Goal: Communication & Community: Share content

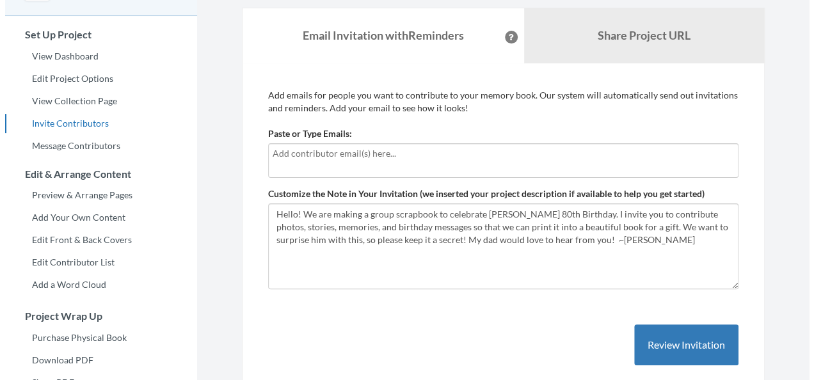
scroll to position [128, 0]
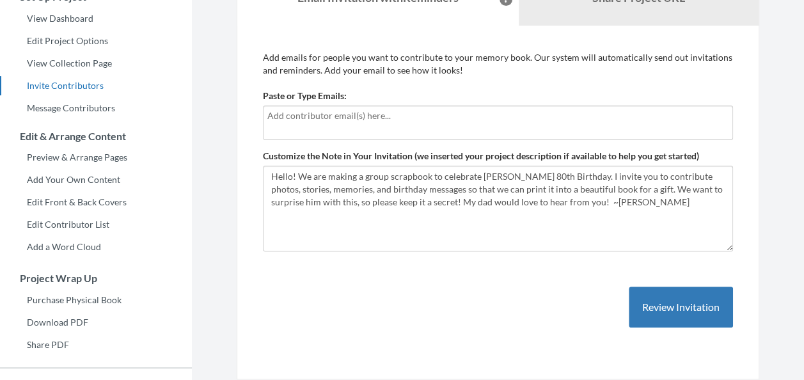
click at [349, 120] on input "text" at bounding box center [497, 116] width 461 height 14
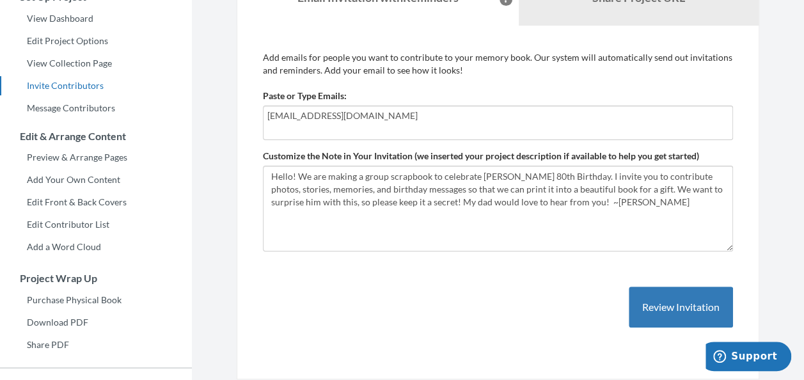
type input "[EMAIL_ADDRESS][DOMAIN_NAME]"
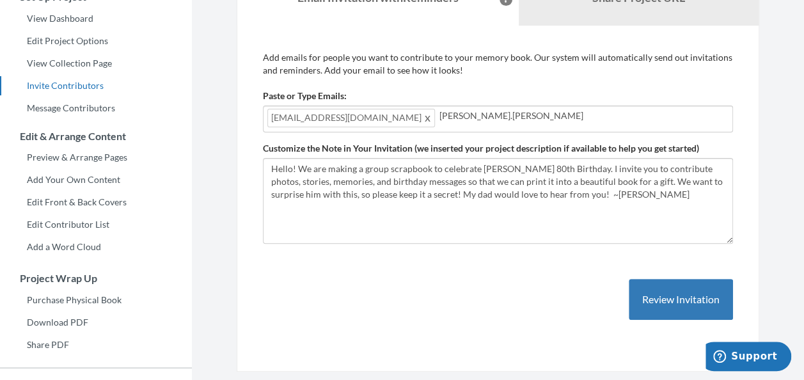
type input "[PERSON_NAME][EMAIL_ADDRESS][PERSON_NAME][DOMAIN_NAME]"
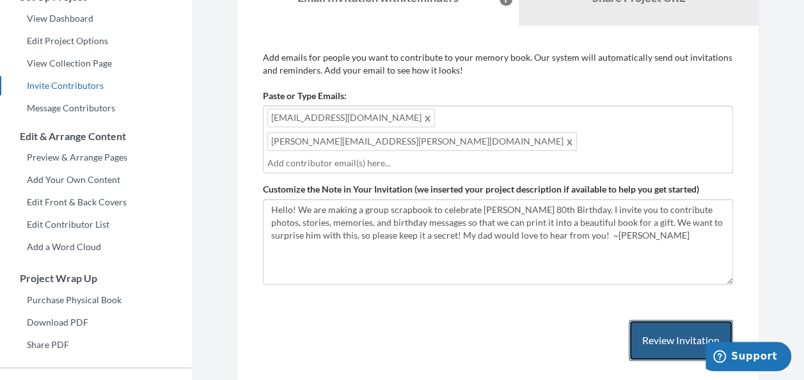
click at [672, 320] on button "Review Invitation" at bounding box center [681, 341] width 104 height 42
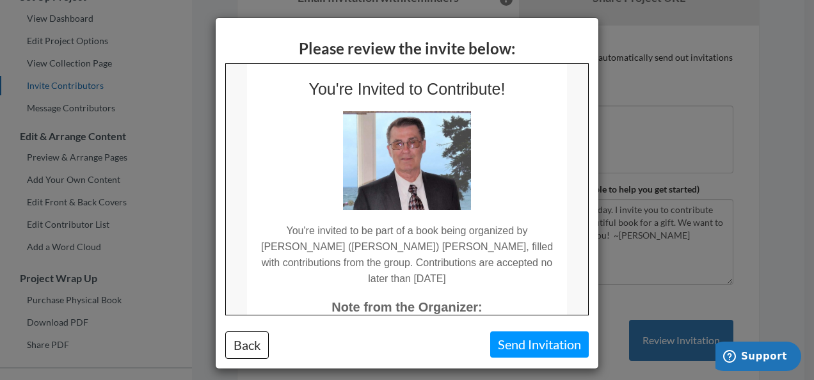
scroll to position [0, 0]
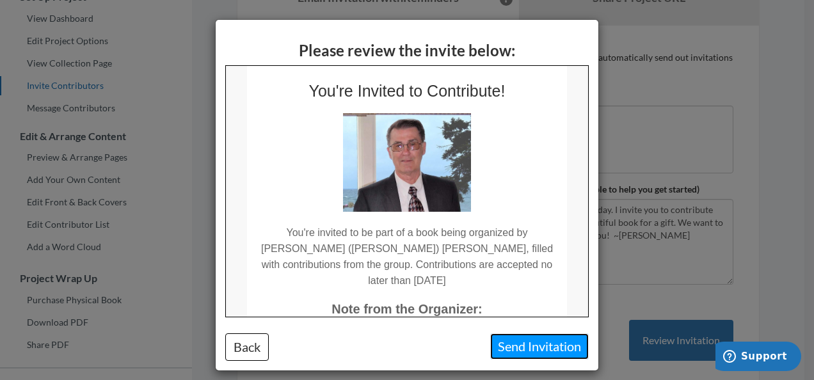
click at [525, 352] on button "Send Invitation" at bounding box center [539, 346] width 98 height 26
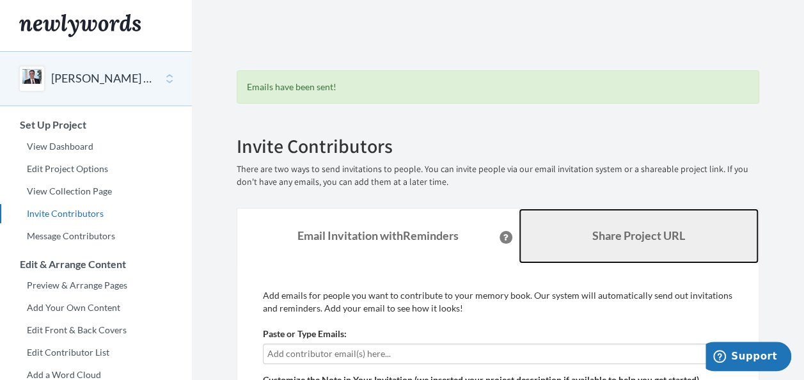
click at [613, 238] on b "Share Project URL" at bounding box center [638, 235] width 93 height 14
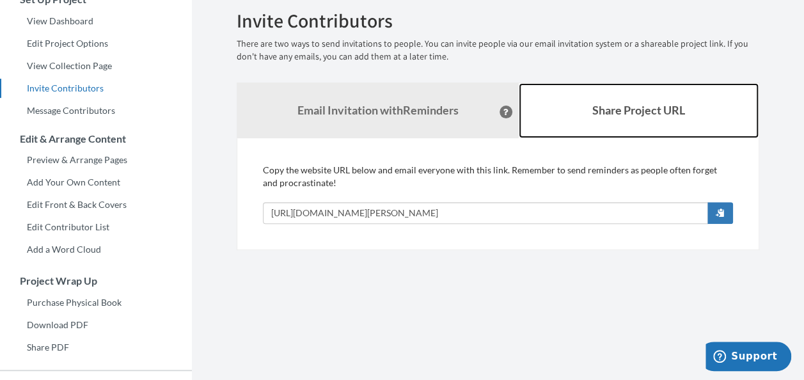
scroll to position [128, 0]
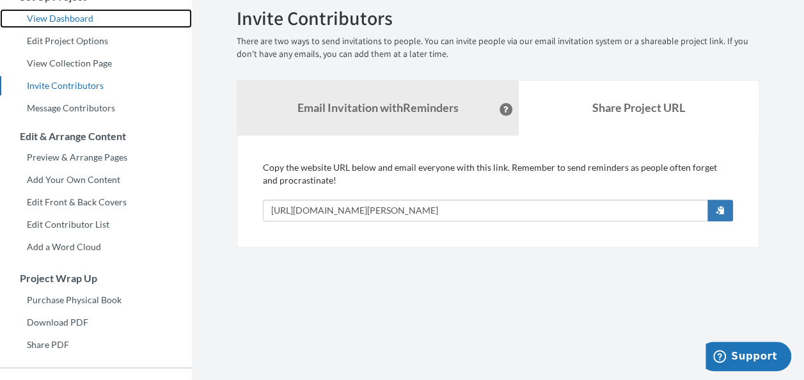
click at [67, 19] on link "View Dashboard" at bounding box center [96, 18] width 192 height 19
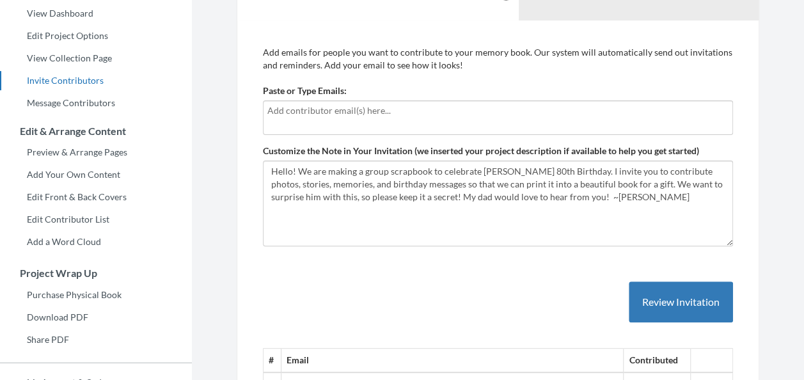
scroll to position [63, 0]
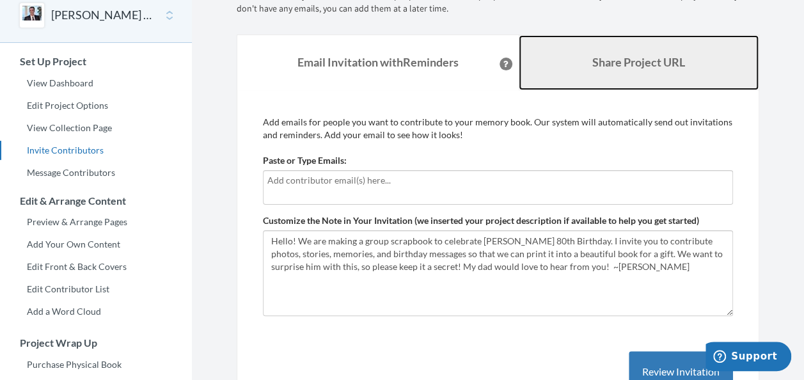
click at [608, 68] on b "Share Project URL" at bounding box center [638, 62] width 93 height 14
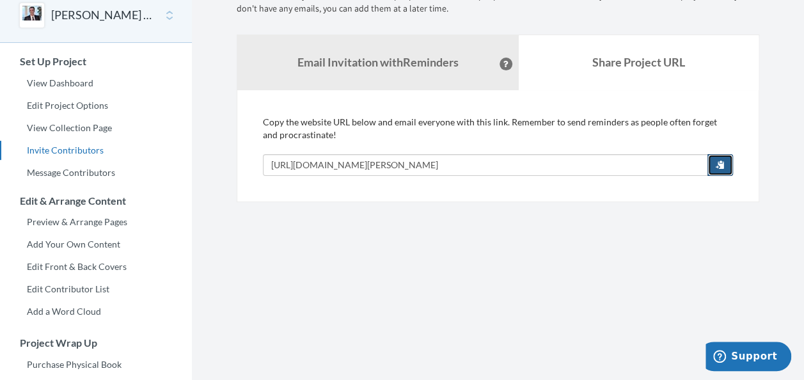
click at [716, 166] on span "button" at bounding box center [720, 164] width 9 height 9
